Goal: Task Accomplishment & Management: Manage account settings

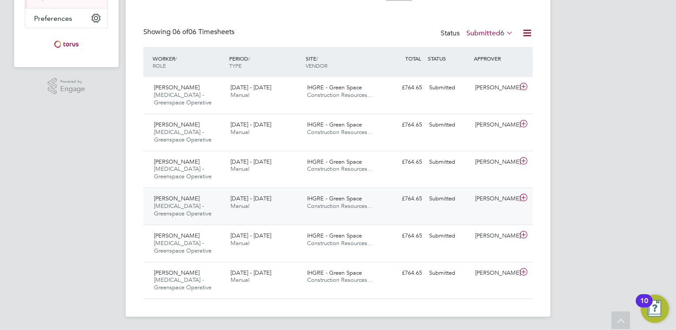
scroll to position [128, 0]
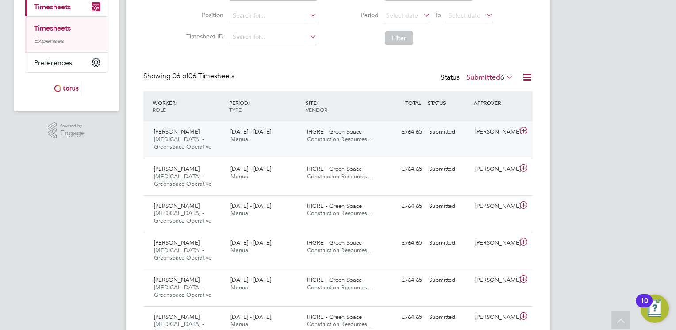
click at [520, 128] on icon at bounding box center [523, 130] width 11 height 7
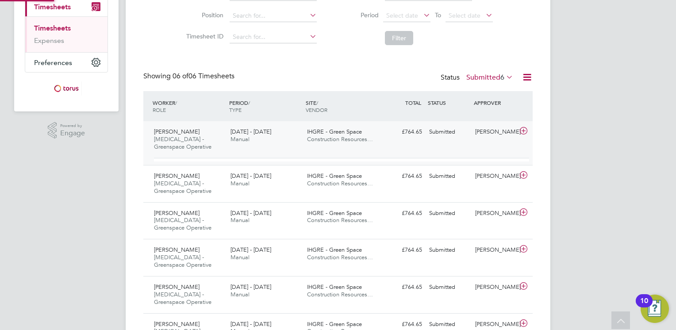
scroll to position [15, 86]
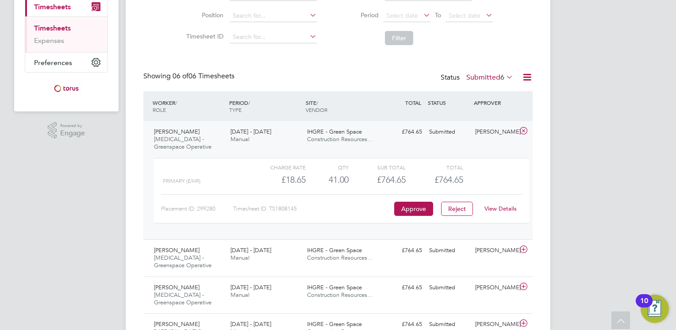
click at [490, 208] on link "View Details" at bounding box center [500, 209] width 32 height 8
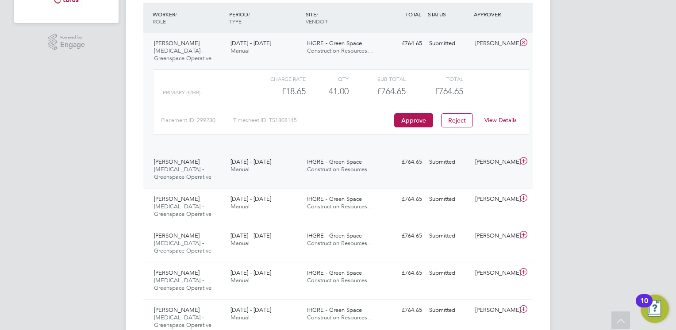
scroll to position [253, 0]
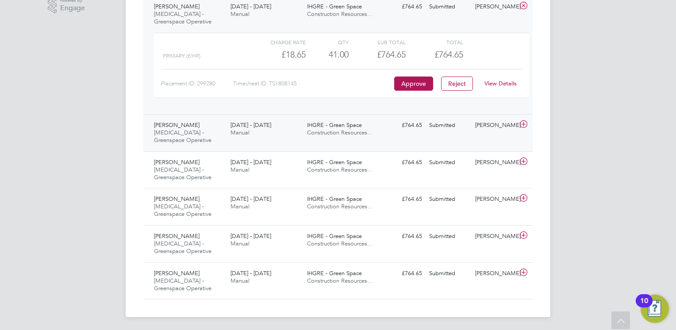
click at [524, 126] on icon at bounding box center [523, 124] width 11 height 7
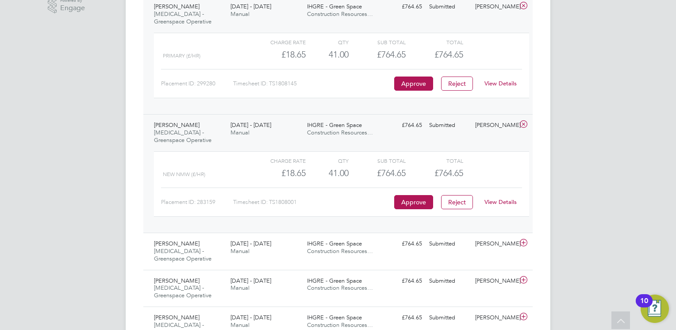
click at [494, 202] on link "View Details" at bounding box center [500, 202] width 32 height 8
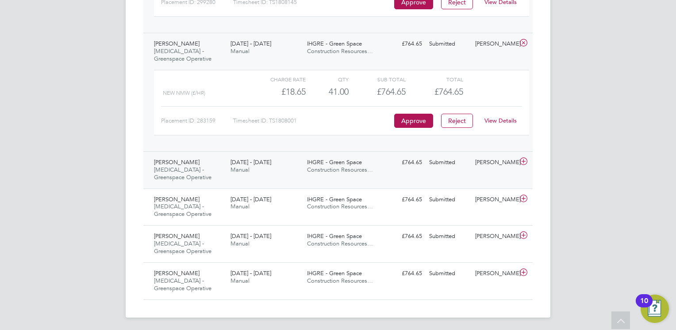
click at [521, 160] on icon at bounding box center [523, 161] width 11 height 7
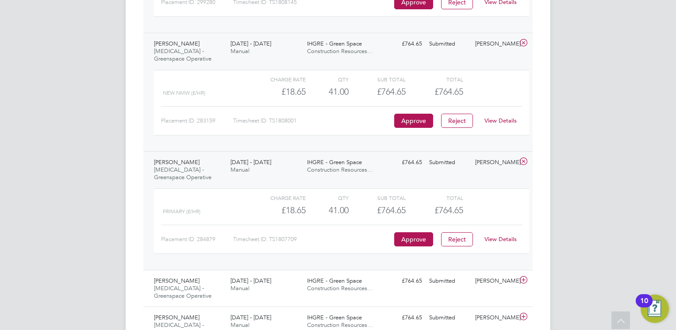
click at [487, 237] on link "View Details" at bounding box center [500, 239] width 32 height 8
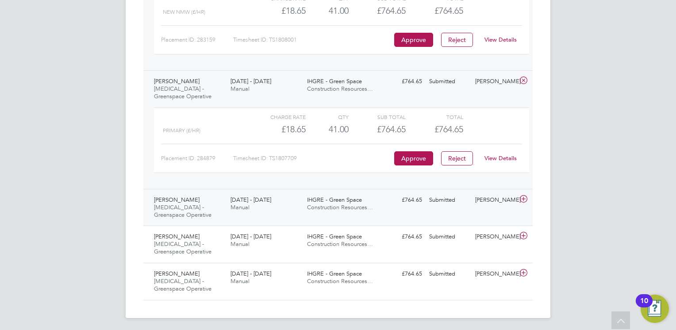
click at [521, 198] on icon at bounding box center [523, 199] width 11 height 7
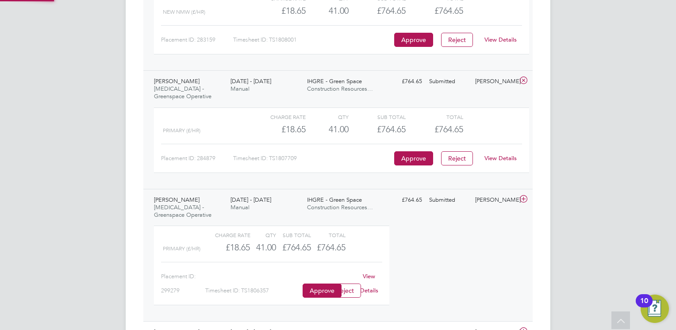
scroll to position [15, 86]
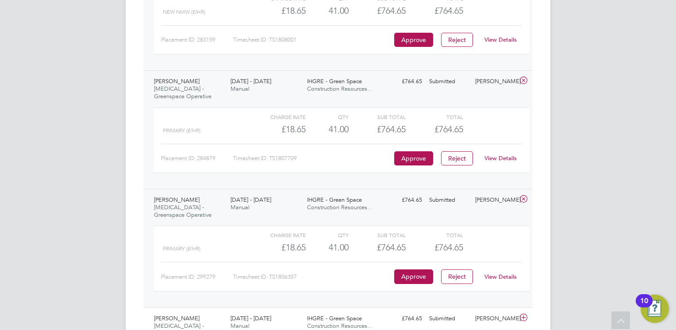
click at [486, 270] on div "View Details" at bounding box center [500, 277] width 43 height 14
click at [485, 273] on link "View Details" at bounding box center [500, 277] width 32 height 8
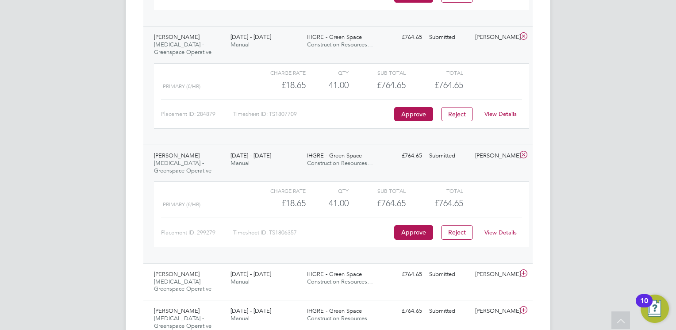
scroll to position [497, 0]
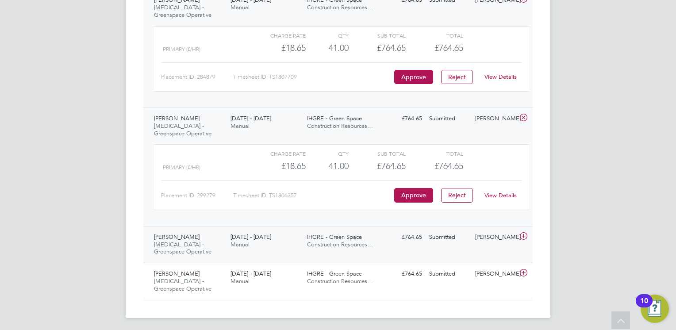
click at [525, 234] on icon at bounding box center [523, 236] width 11 height 7
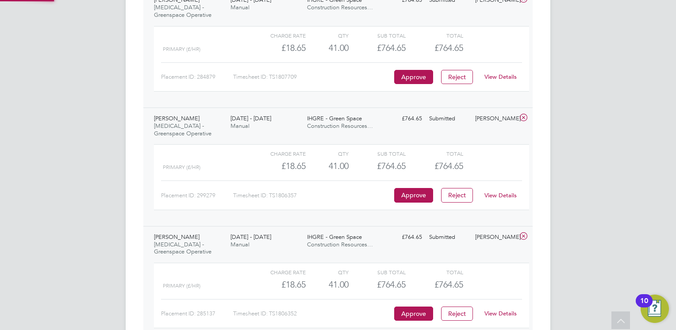
scroll to position [15, 86]
click at [488, 314] on link "View Details" at bounding box center [500, 314] width 32 height 8
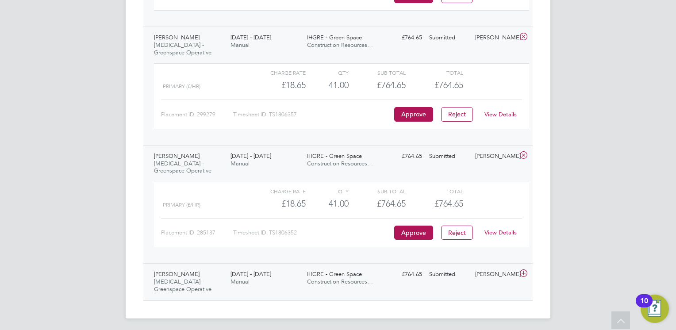
click at [524, 270] on icon at bounding box center [523, 273] width 11 height 7
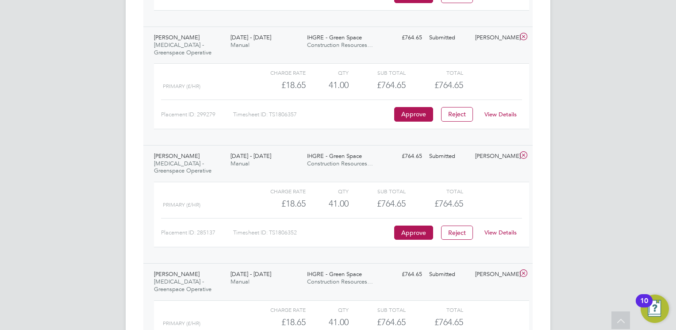
scroll to position [660, 0]
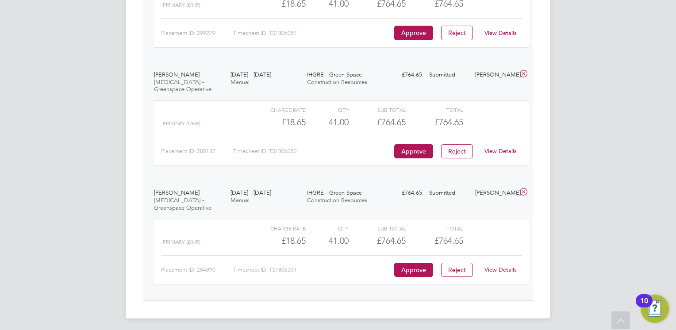
click at [500, 268] on link "View Details" at bounding box center [500, 270] width 32 height 8
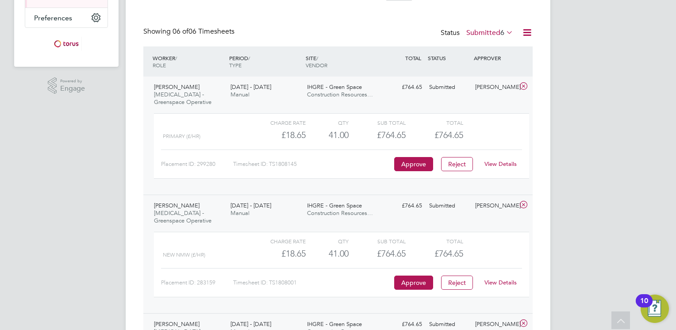
scroll to position [40, 0]
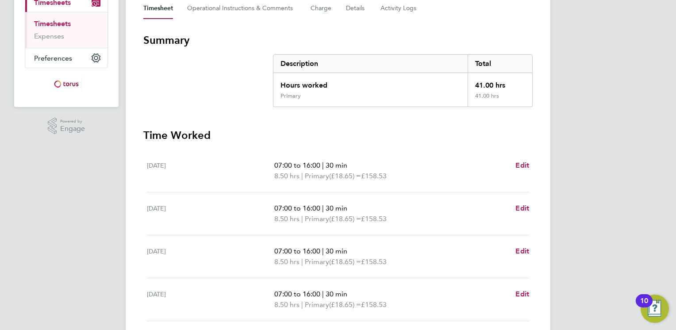
scroll to position [265, 0]
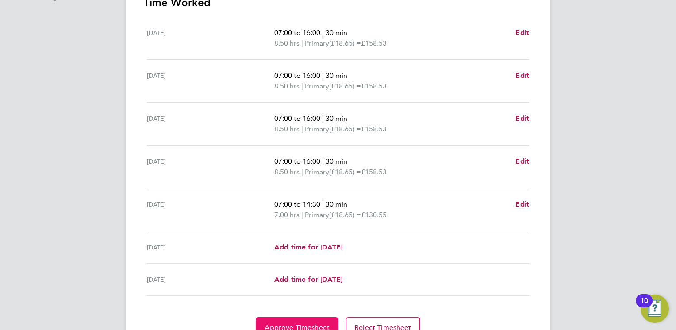
click at [317, 324] on span "Approve Timesheet" at bounding box center [297, 327] width 65 height 9
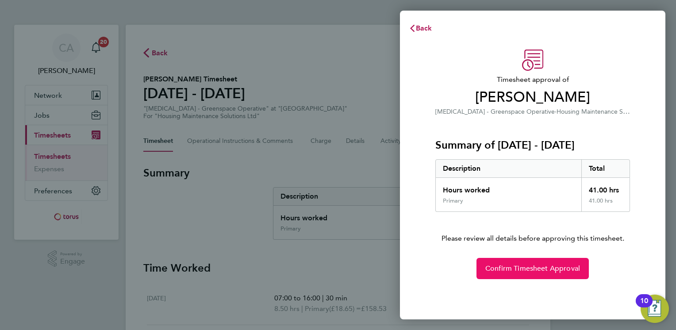
click at [556, 270] on span "Confirm Timesheet Approval" at bounding box center [532, 268] width 95 height 9
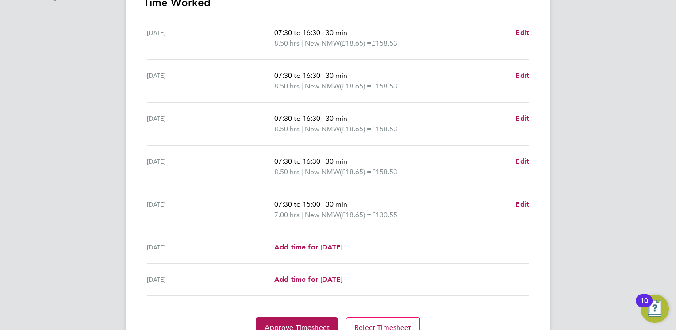
scroll to position [308, 0]
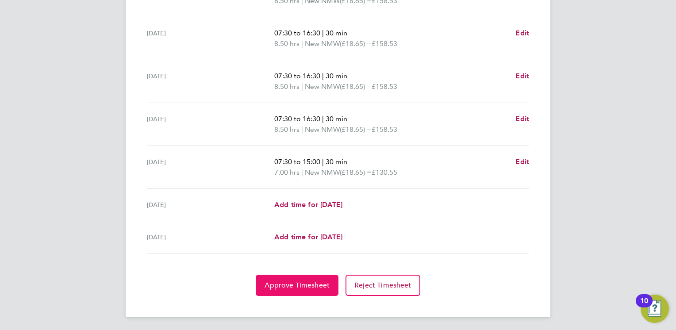
click at [294, 281] on span "Approve Timesheet" at bounding box center [297, 285] width 65 height 9
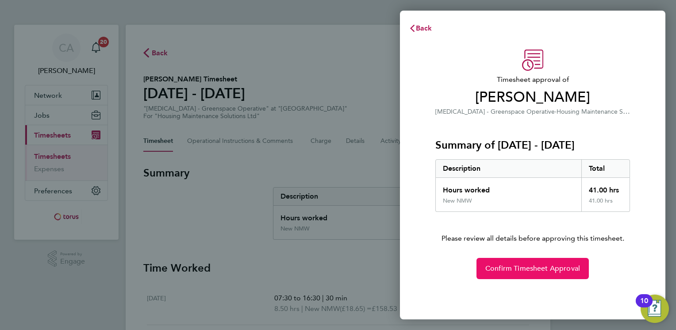
click at [511, 270] on span "Confirm Timesheet Approval" at bounding box center [532, 268] width 95 height 9
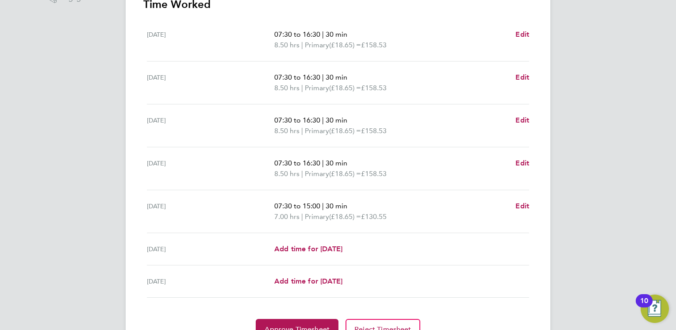
scroll to position [308, 0]
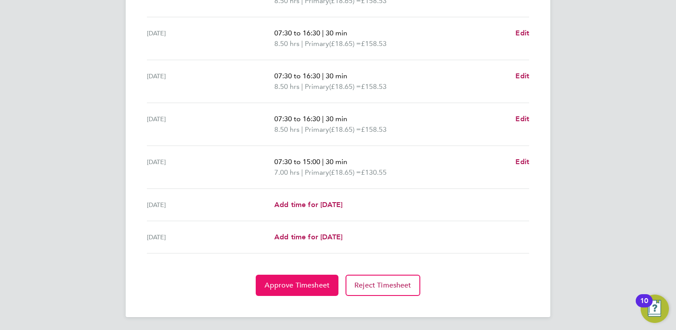
click at [284, 283] on span "Approve Timesheet" at bounding box center [297, 285] width 65 height 9
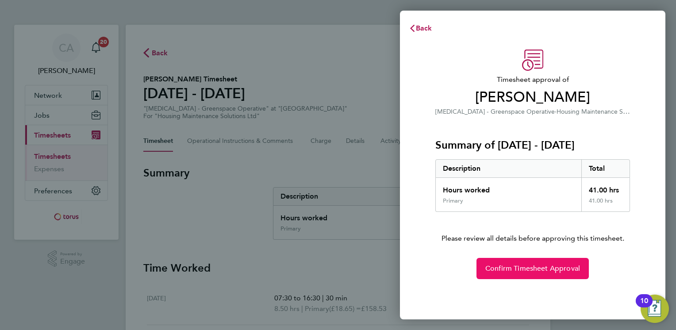
click at [551, 270] on span "Confirm Timesheet Approval" at bounding box center [532, 268] width 95 height 9
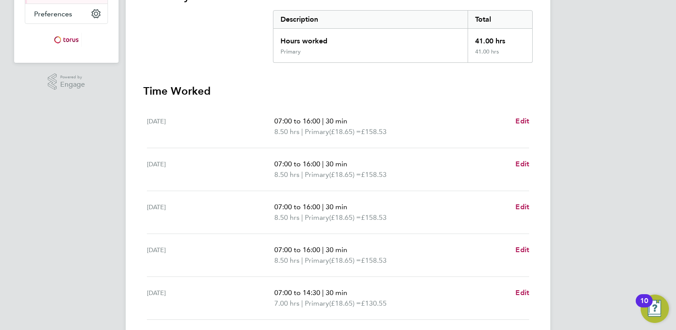
scroll to position [265, 0]
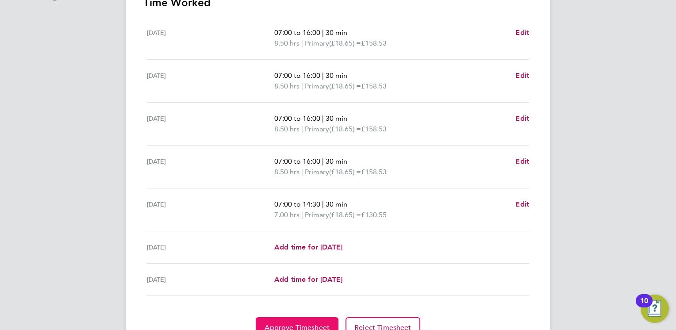
click at [302, 323] on span "Approve Timesheet" at bounding box center [297, 327] width 65 height 9
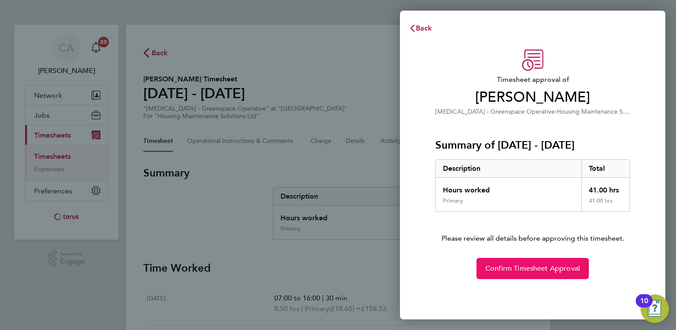
click at [553, 272] on span "Confirm Timesheet Approval" at bounding box center [532, 268] width 95 height 9
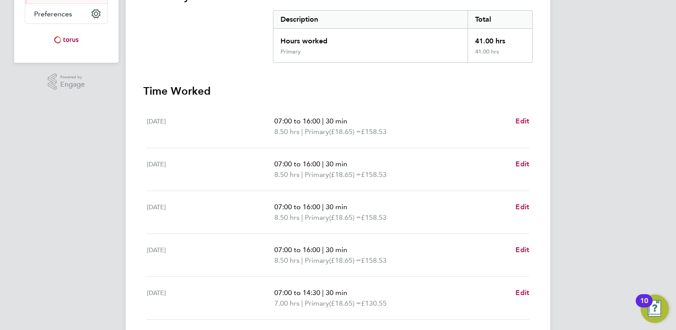
scroll to position [265, 0]
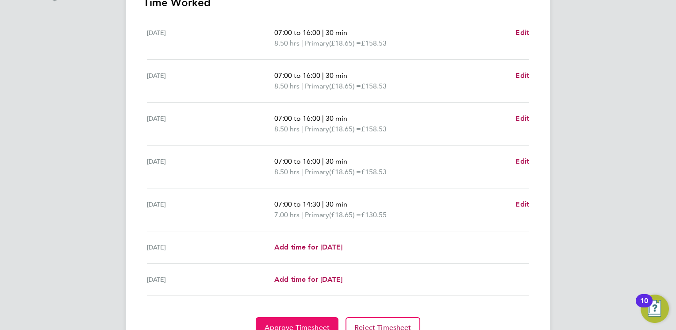
click at [305, 317] on button "Approve Timesheet" at bounding box center [297, 327] width 83 height 21
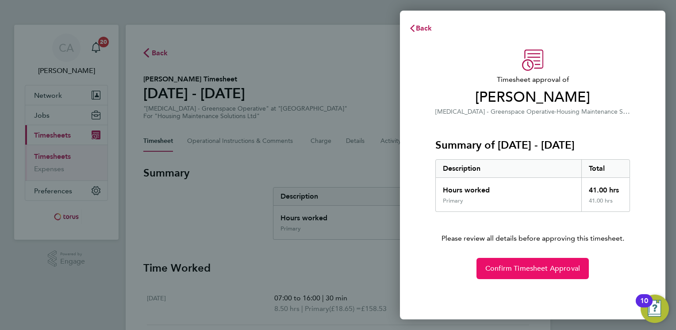
click at [520, 272] on span "Confirm Timesheet Approval" at bounding box center [532, 268] width 95 height 9
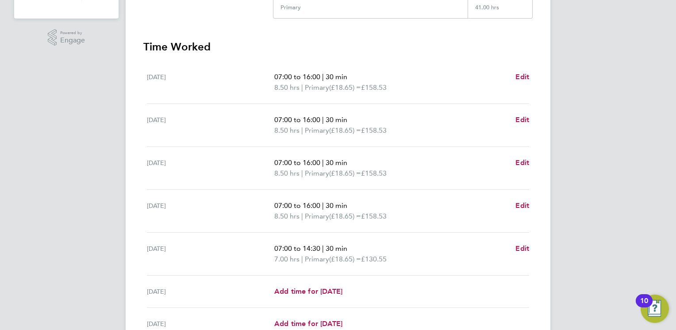
scroll to position [308, 0]
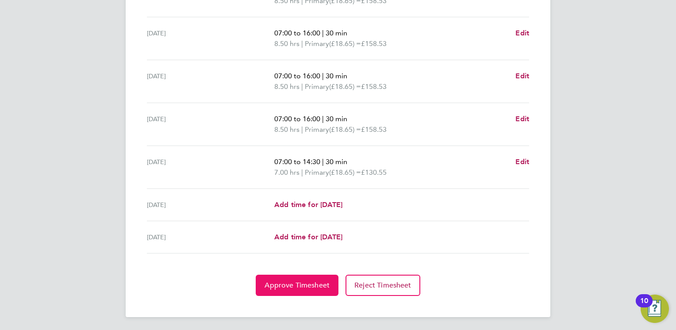
click at [310, 289] on button "Approve Timesheet" at bounding box center [297, 285] width 83 height 21
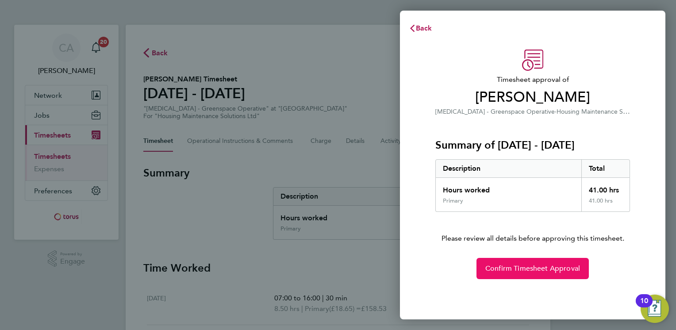
click at [506, 261] on button "Confirm Timesheet Approval" at bounding box center [532, 268] width 112 height 21
